Goal: Obtain resource: Download file/media

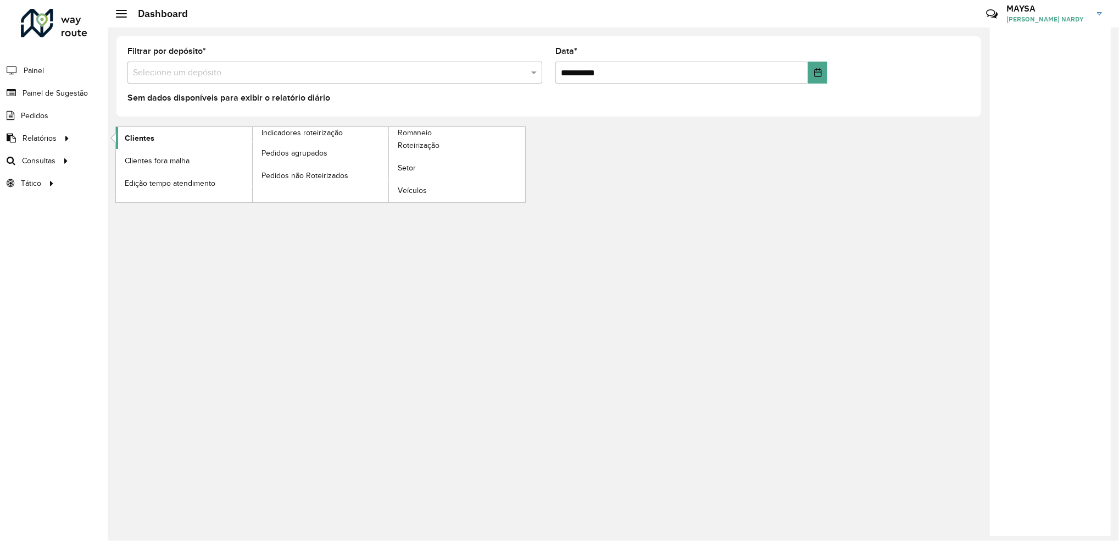
click at [134, 141] on span "Clientes" at bounding box center [140, 138] width 30 height 12
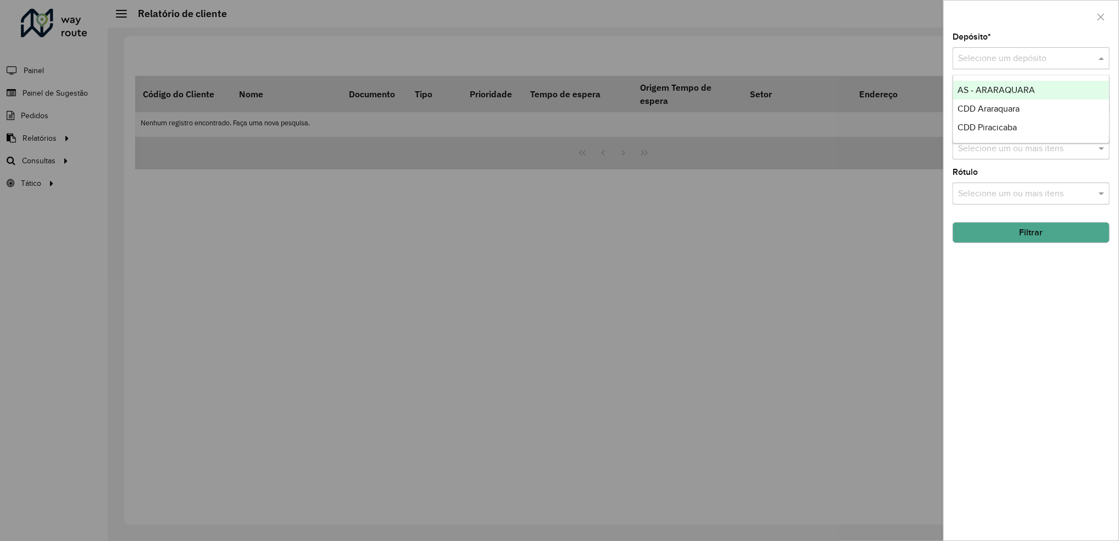
click at [1048, 59] on input "text" at bounding box center [1020, 58] width 124 height 13
click at [990, 134] on div "CDD Piracicaba" at bounding box center [1031, 127] width 156 height 19
click at [1029, 232] on button "Filtrar" at bounding box center [1031, 232] width 157 height 21
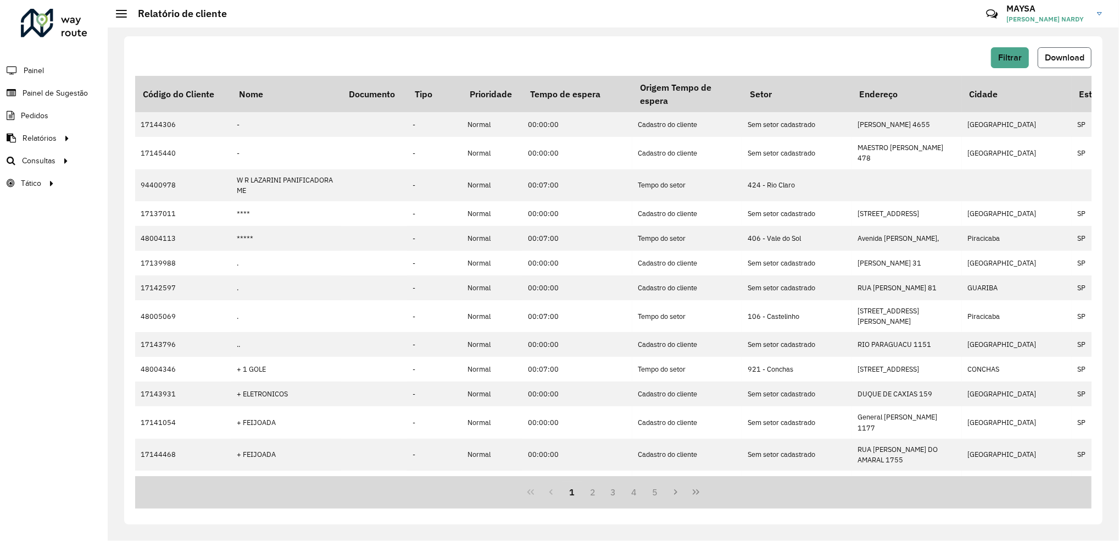
click at [1066, 58] on span "Download" at bounding box center [1065, 57] width 40 height 9
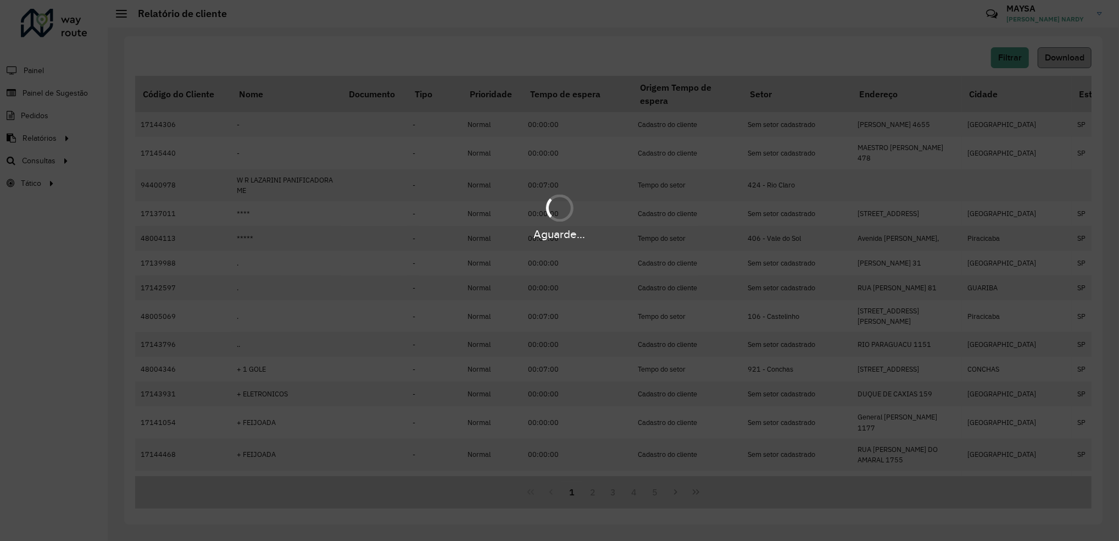
click at [1066, 58] on div "Aguarde..." at bounding box center [559, 270] width 1119 height 541
